Goal: Information Seeking & Learning: Stay updated

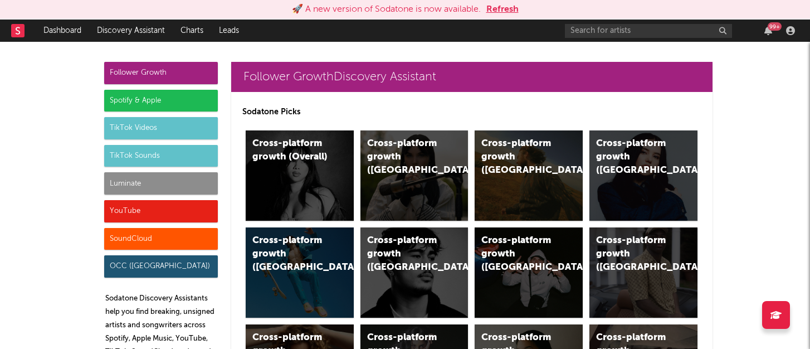
scroll to position [6777, 0]
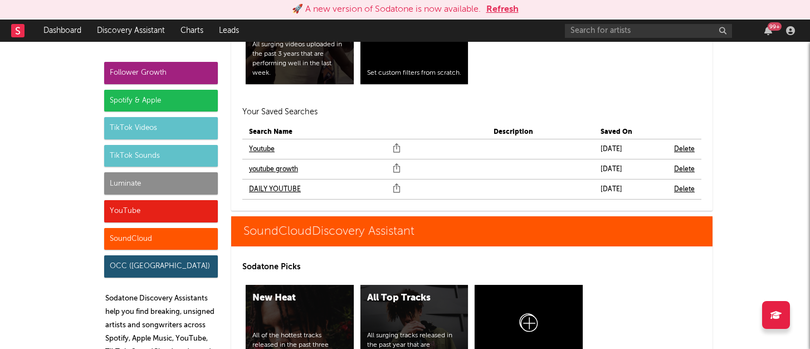
click at [148, 71] on div "Follower Growth" at bounding box center [161, 73] width 114 height 22
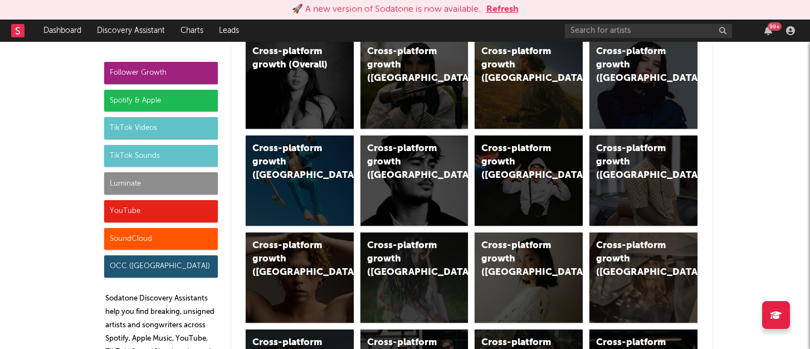
scroll to position [0, 0]
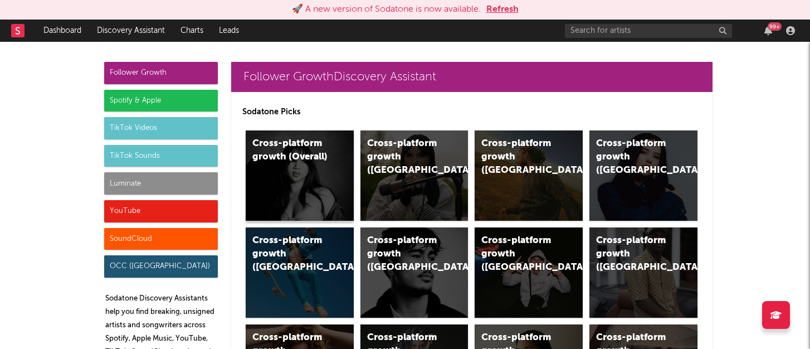
click at [285, 179] on div "Cross-platform growth (Overall)" at bounding box center [300, 175] width 108 height 90
click at [183, 178] on div "Luminate" at bounding box center [161, 183] width 114 height 22
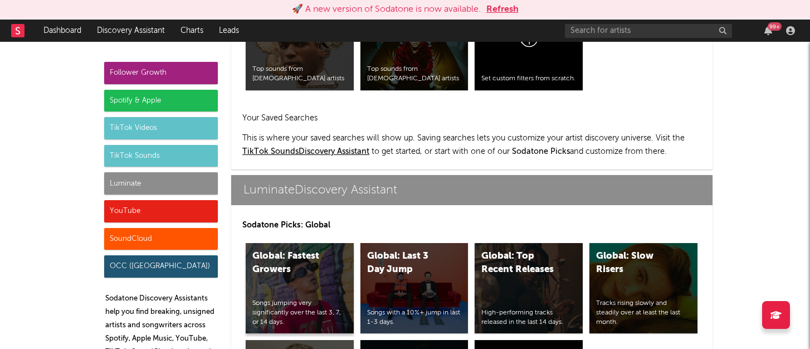
scroll to position [5104, 0]
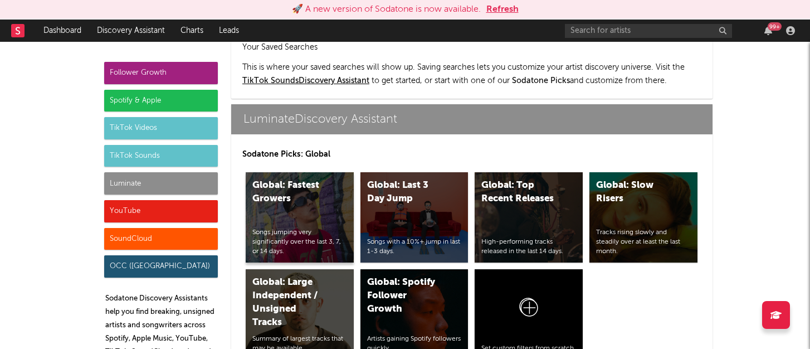
click at [303, 172] on div "Global: Fastest Growers Songs jumping very significantly over the last 3, 7, or…" at bounding box center [300, 217] width 108 height 90
click at [415, 173] on div "Global: Last 3 Day Jump Songs with a 10%+ jump in last 1-3 days." at bounding box center [415, 217] width 108 height 90
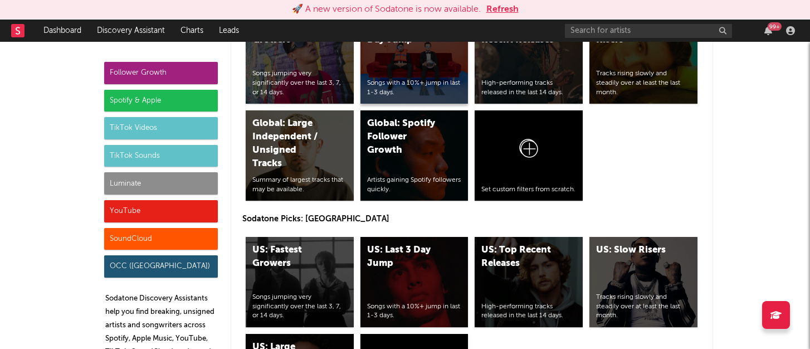
scroll to position [5263, 0]
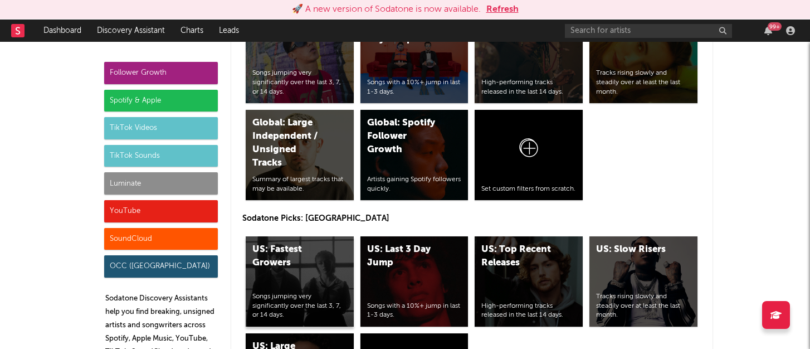
click at [313, 243] on div "US: Fastest Growers" at bounding box center [290, 256] width 76 height 27
click at [391, 236] on div "US: Last 3 Day Jump Songs with a 10%+ jump in last 1-3 days." at bounding box center [415, 281] width 108 height 90
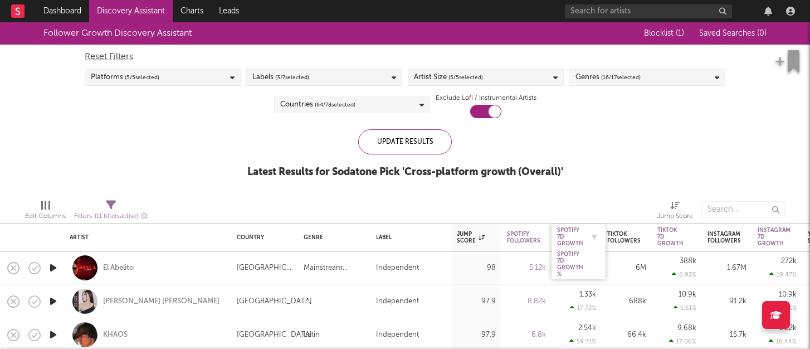
click at [570, 235] on div "Spotify 7D Growth" at bounding box center [570, 237] width 26 height 20
